Goal: Complete application form

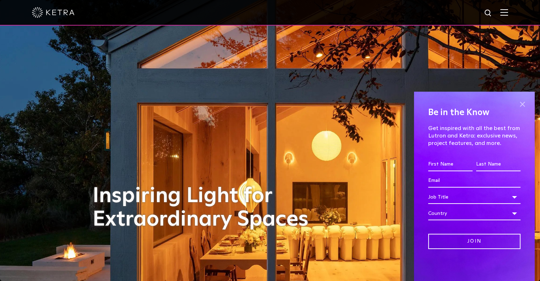
click at [521, 105] on span at bounding box center [522, 104] width 11 height 11
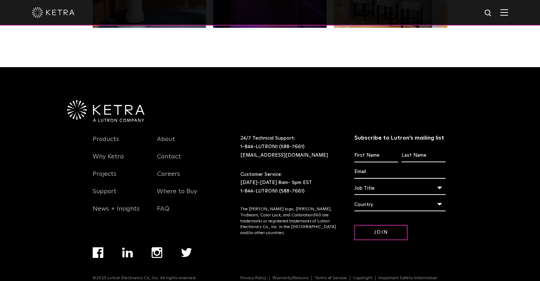
scroll to position [1483, 0]
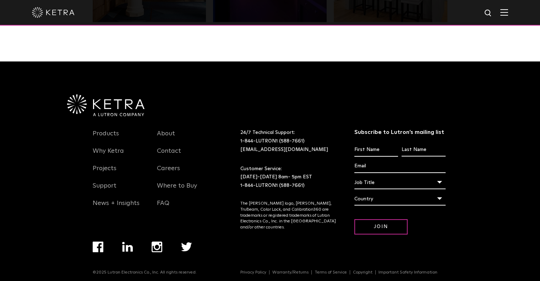
click at [369, 150] on input "First name *" at bounding box center [376, 149] width 44 height 13
type input "[PERSON_NAME]"
type input "[EMAIL_ADDRESS][DOMAIN_NAME]"
select select "[GEOGRAPHIC_DATA]"
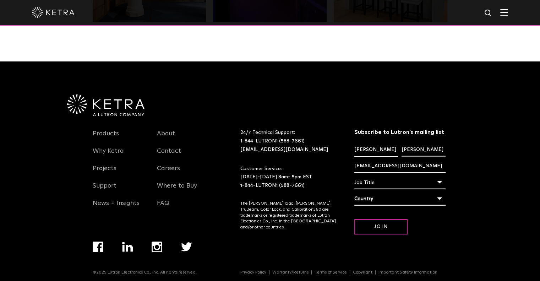
click at [437, 181] on div "Job Title" at bounding box center [399, 182] width 91 height 13
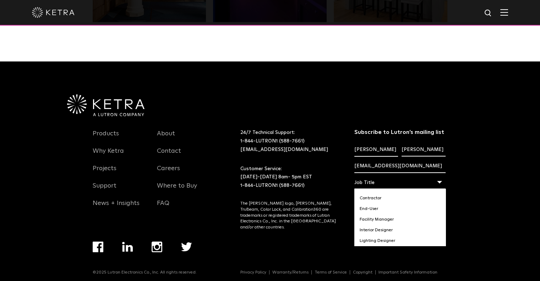
scroll to position [0, 0]
click at [380, 219] on li "End-User" at bounding box center [399, 215] width 91 height 11
select select "End-User"
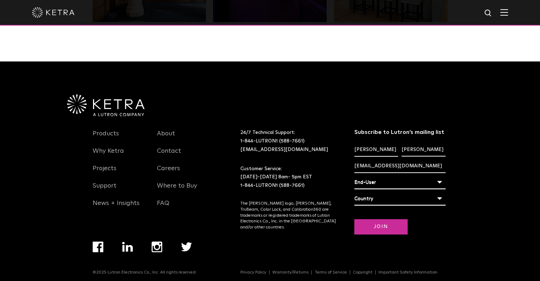
click at [369, 228] on input "Join" at bounding box center [380, 226] width 53 height 15
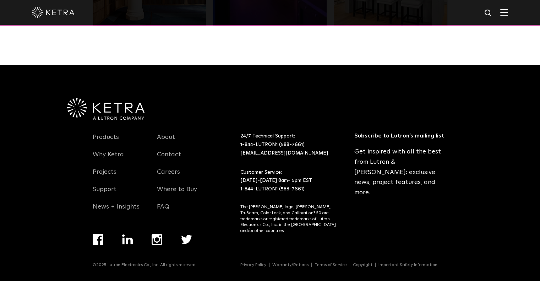
scroll to position [1475, 0]
